Goal: Information Seeking & Learning: Learn about a topic

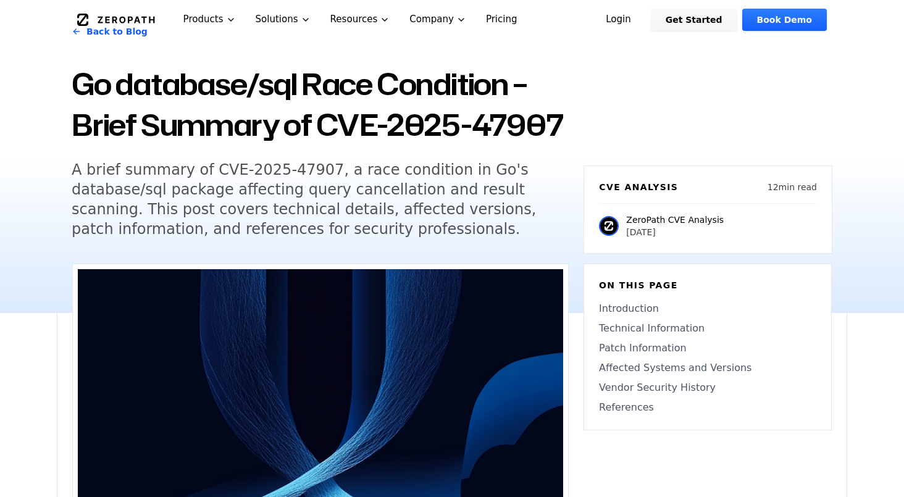
scroll to position [115, 0]
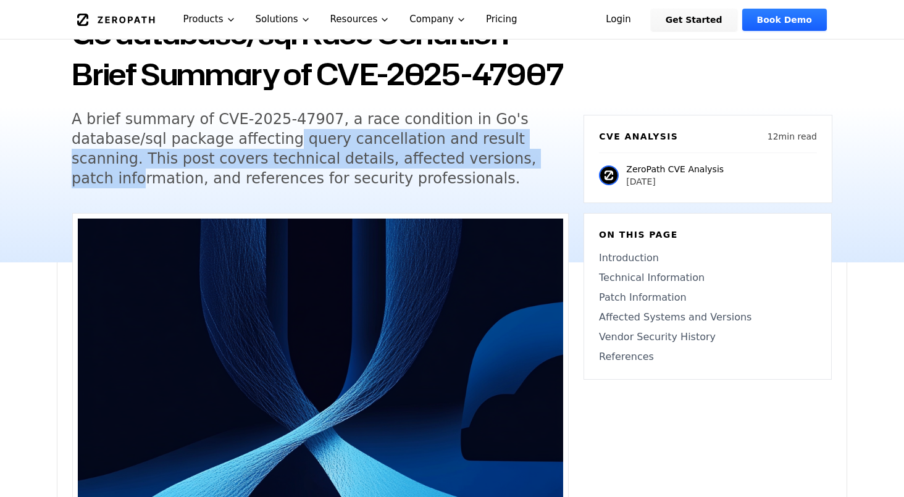
drag, startPoint x: 267, startPoint y: 141, endPoint x: 465, endPoint y: 154, distance: 198.0
click at [465, 154] on h5 "A brief summary of CVE-2025-47907, a race condition in Go's database/sql packag…" at bounding box center [309, 148] width 474 height 79
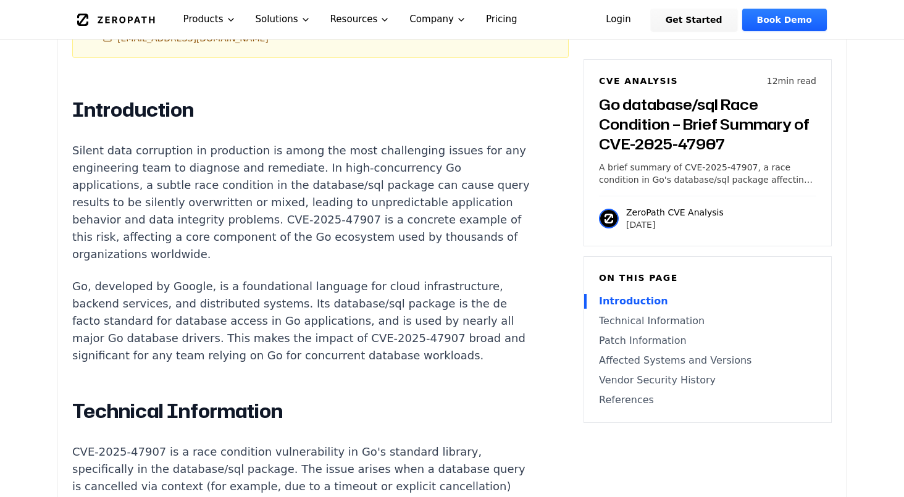
scroll to position [981, 0]
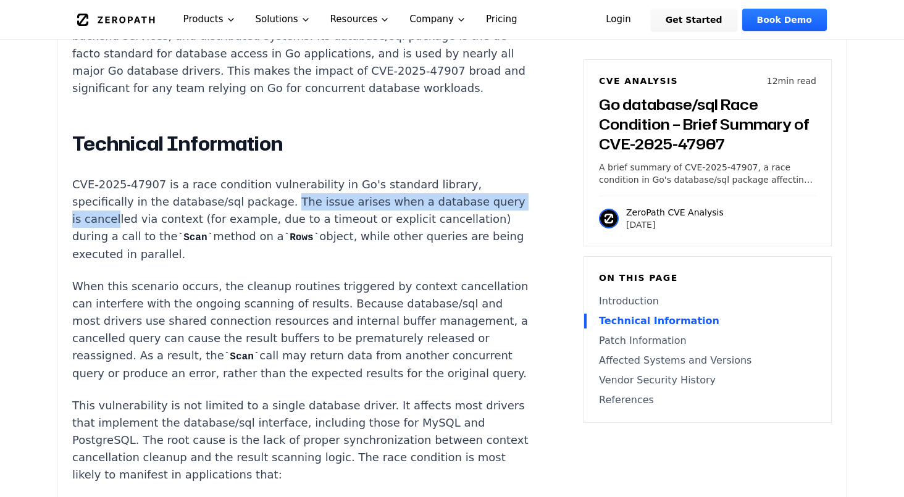
drag, startPoint x: 188, startPoint y: 185, endPoint x: 430, endPoint y: 185, distance: 242.1
click at [430, 185] on p "CVE-2025-47907 is a race condition vulnerability in Go's standard library, spec…" at bounding box center [302, 219] width 460 height 87
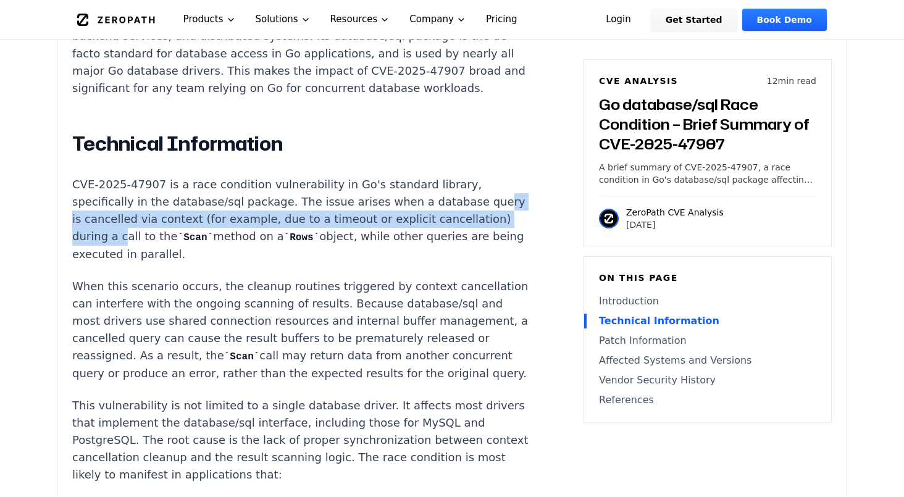
drag, startPoint x: 376, startPoint y: 182, endPoint x: 372, endPoint y: 198, distance: 16.0
click at [372, 198] on p "CVE-2025-47907 is a race condition vulnerability in Go's standard library, spec…" at bounding box center [302, 219] width 460 height 87
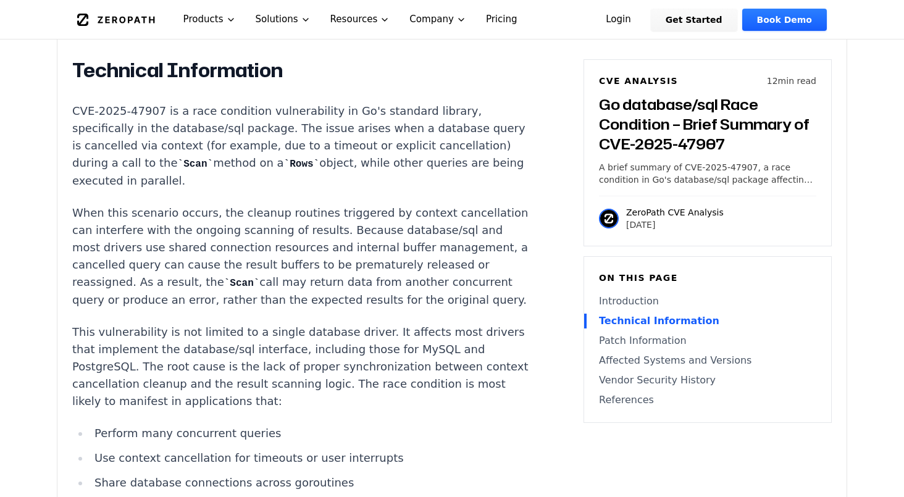
scroll to position [1055, 0]
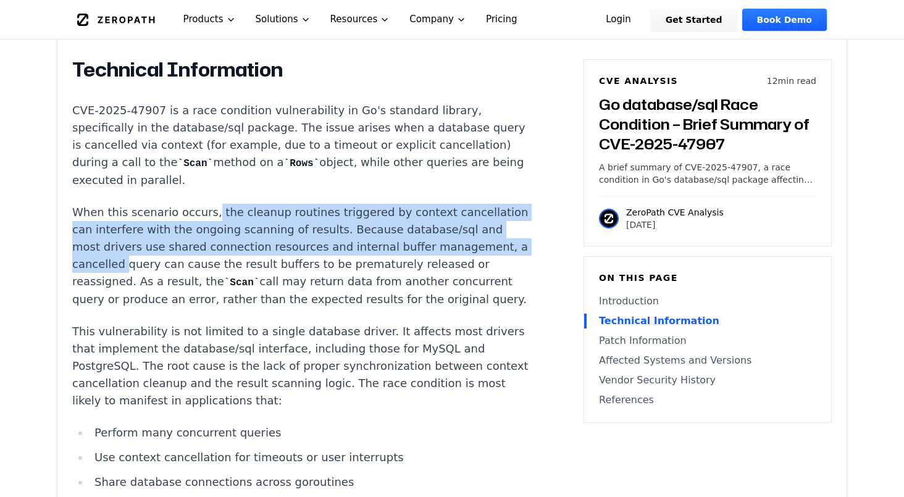
drag, startPoint x: 206, startPoint y: 177, endPoint x: 443, endPoint y: 203, distance: 238.6
click at [443, 204] on p "When this scenario occurs, the cleanup routines triggered by context cancellati…" at bounding box center [302, 256] width 460 height 104
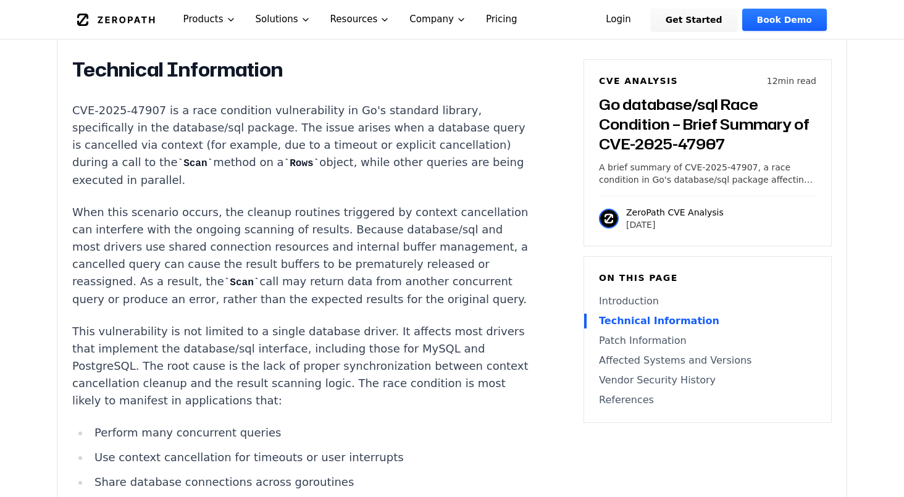
click at [443, 204] on p "When this scenario occurs, the cleanup routines triggered by context cancellati…" at bounding box center [302, 256] width 460 height 104
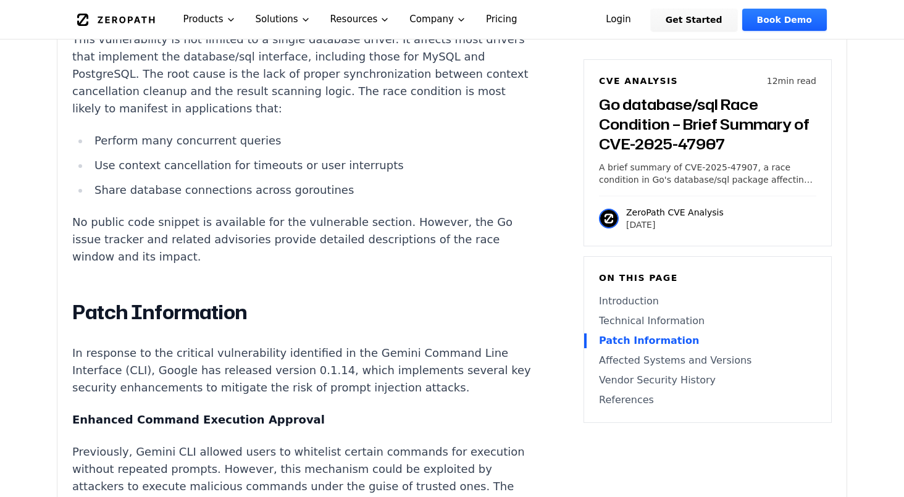
scroll to position [905, 0]
